Goal: Task Accomplishment & Management: Complete application form

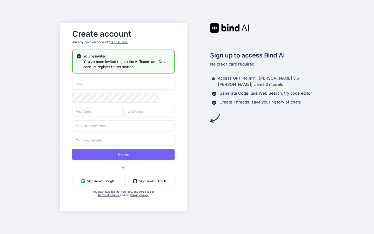
click at [104, 182] on button "Sign in with Google" at bounding box center [97, 181] width 51 height 11
click at [100, 87] on input "email" at bounding box center [123, 84] width 102 height 11
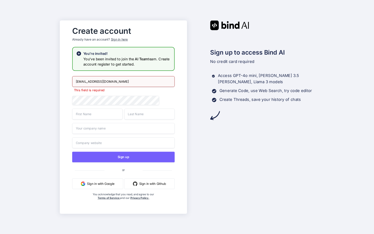
type input "sunny@lynkeduppro.com"
click at [84, 103] on div "sunny@lynkeduppro.com This field is required Sign up or Sign in with Google Sig…" at bounding box center [123, 143] width 102 height 134
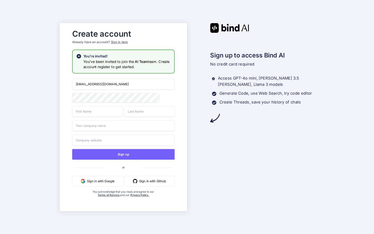
click at [78, 111] on input "text" at bounding box center [97, 111] width 50 height 11
type input "Sunny"
click at [140, 111] on input "text" at bounding box center [149, 111] width 50 height 11
type input "Singh"
click at [100, 127] on input "text" at bounding box center [123, 125] width 102 height 11
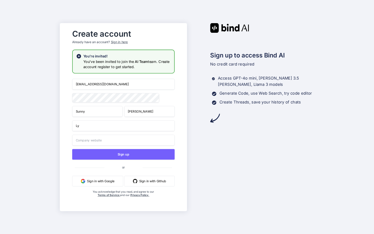
type input "L"
type input "l"
type input "L"
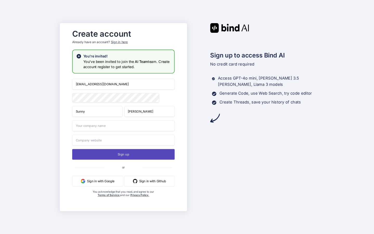
click at [136, 156] on button "Sign up" at bounding box center [123, 154] width 102 height 11
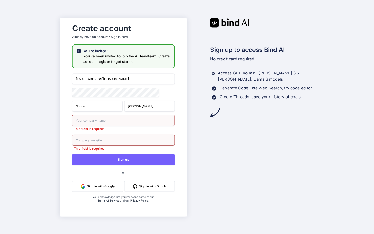
click at [83, 123] on input "text" at bounding box center [123, 120] width 102 height 11
type input "l"
type input "lynkeduppro"
click at [89, 140] on input "text" at bounding box center [123, 139] width 102 height 11
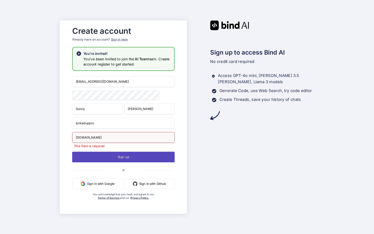
type input "lynkeduppro.com"
click at [118, 161] on div "sunny@lynkeduppro.com Sunny Singh lynkeduppro lynkeduppro.com This field is req…" at bounding box center [123, 143] width 102 height 134
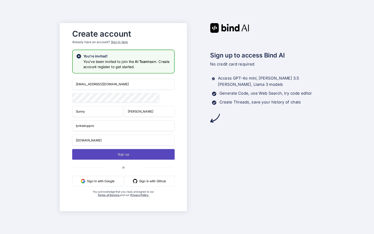
click at [125, 157] on button "Sign up" at bounding box center [123, 154] width 102 height 11
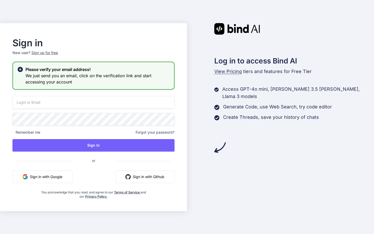
click at [72, 102] on input "email" at bounding box center [93, 102] width 162 height 13
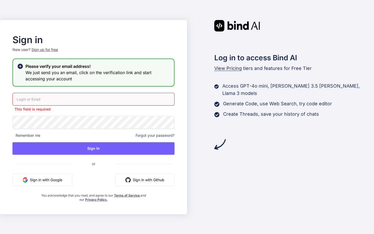
type input "sunny@lynkeduppro.com"
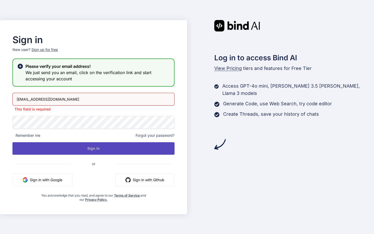
click at [116, 148] on button "Sign In" at bounding box center [93, 148] width 162 height 12
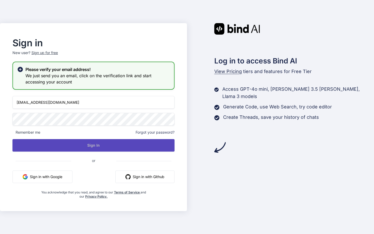
click at [93, 144] on button "Sign In" at bounding box center [93, 145] width 162 height 12
click at [93, 148] on button "Sign In" at bounding box center [93, 145] width 162 height 12
click at [105, 148] on button "Sign In" at bounding box center [93, 145] width 162 height 12
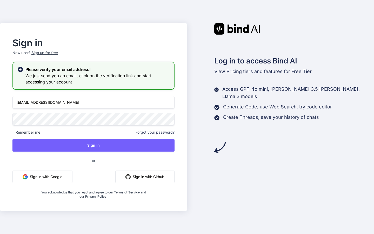
click at [62, 104] on input "sunny@lynkeduppro.com" at bounding box center [93, 102] width 162 height 13
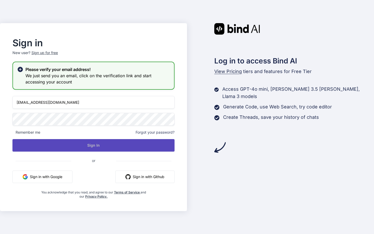
click at [124, 146] on button "Sign In" at bounding box center [93, 145] width 162 height 12
click at [114, 143] on button "Sign In" at bounding box center [93, 145] width 162 height 12
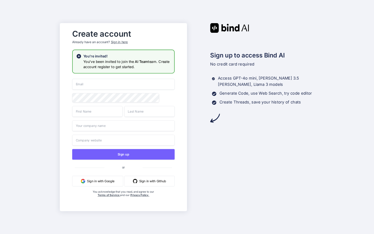
click at [117, 179] on button "Sign in with Google" at bounding box center [97, 181] width 51 height 11
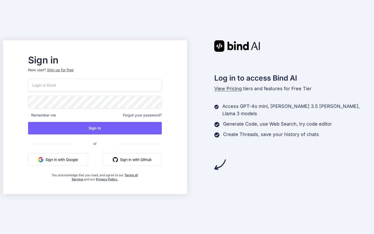
click at [53, 81] on input "email" at bounding box center [95, 85] width 134 height 13
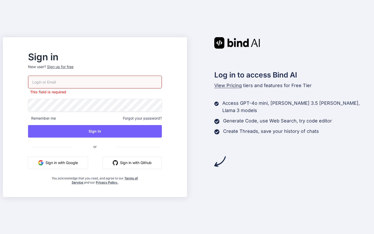
type input "[EMAIL_ADDRESS][DOMAIN_NAME]"
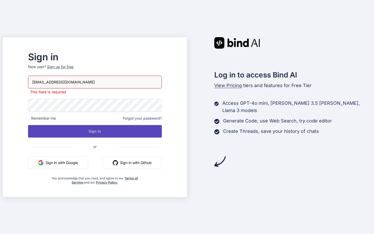
click at [117, 133] on button "Sign In" at bounding box center [95, 131] width 134 height 12
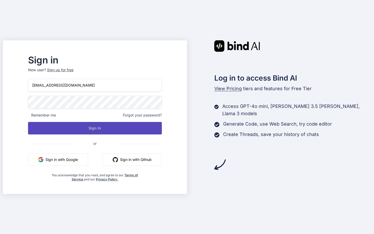
click at [119, 127] on button "Sign In" at bounding box center [95, 128] width 134 height 12
